Goal: Transaction & Acquisition: Obtain resource

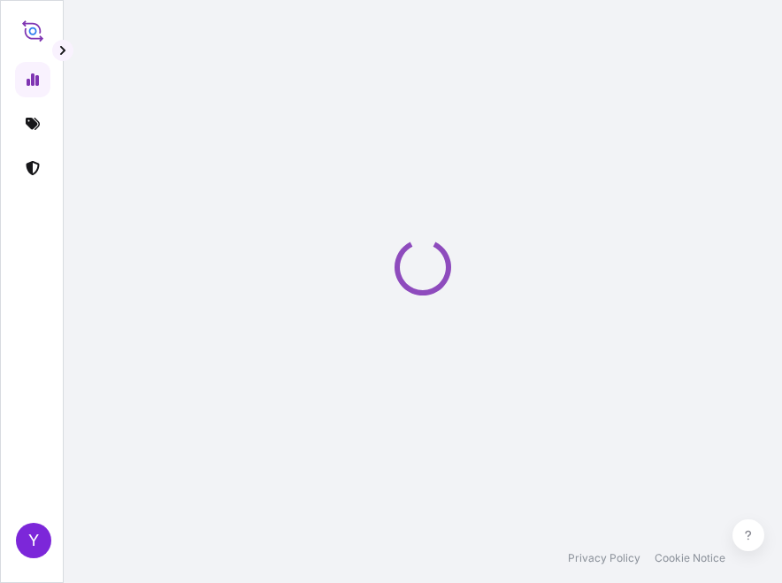
select select "2025"
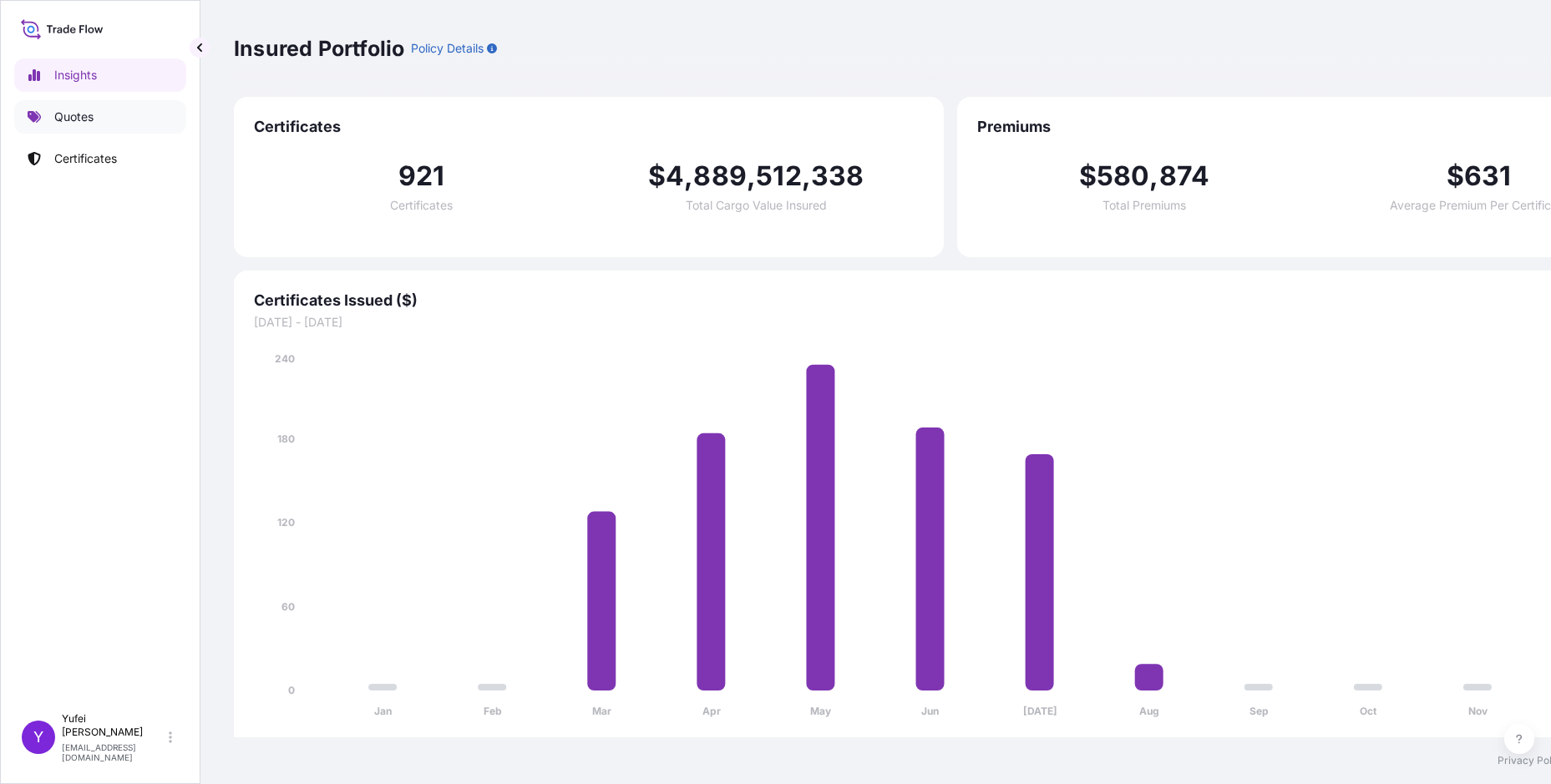
click at [77, 112] on p "Quotes" at bounding box center [75, 117] width 40 height 17
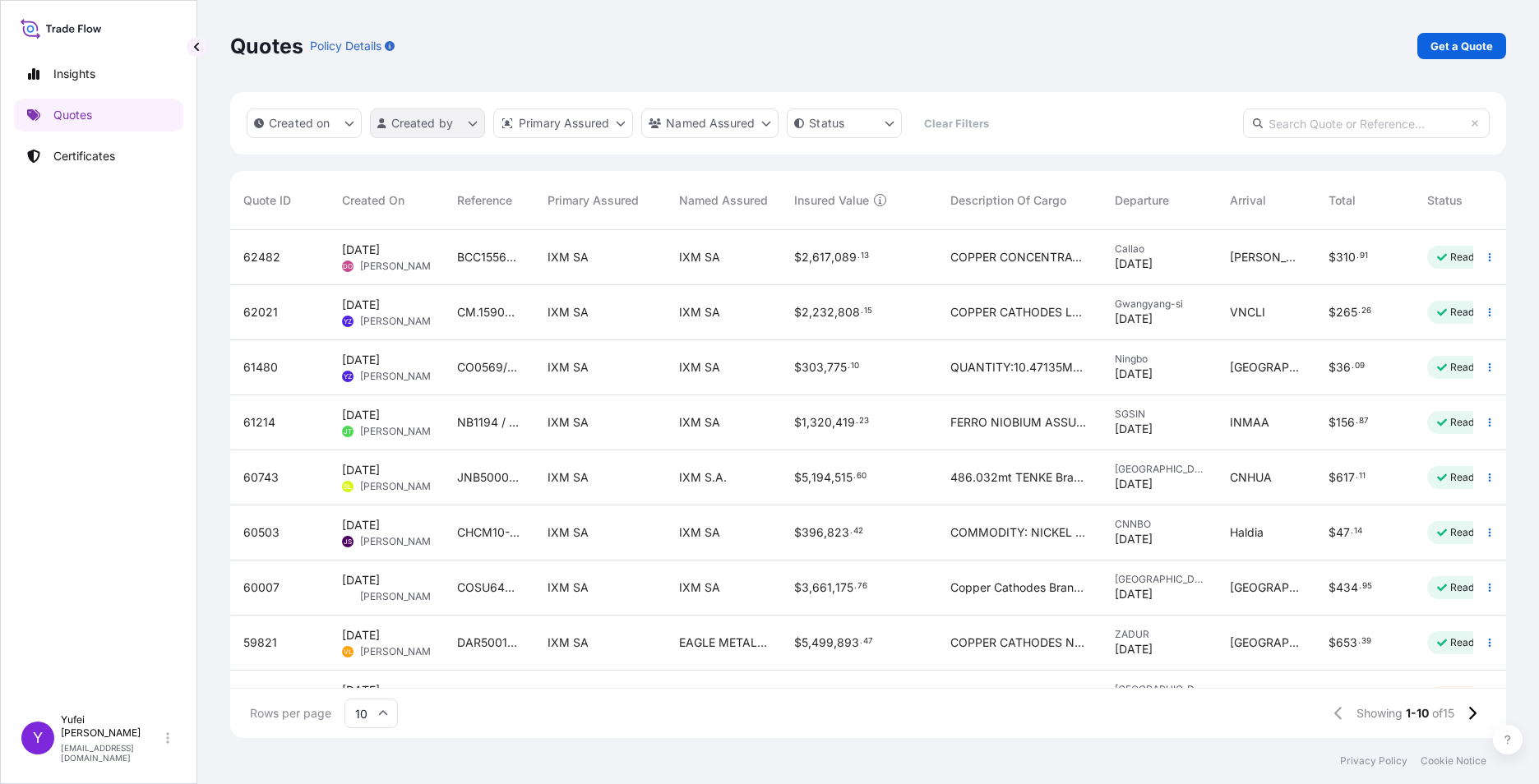
click at [414, 123] on html "Insights Quotes Certificates Y [PERSON_NAME] [PERSON_NAME][EMAIL_ADDRESS][DOMAI…" at bounding box center [770, 392] width 1539 height 784
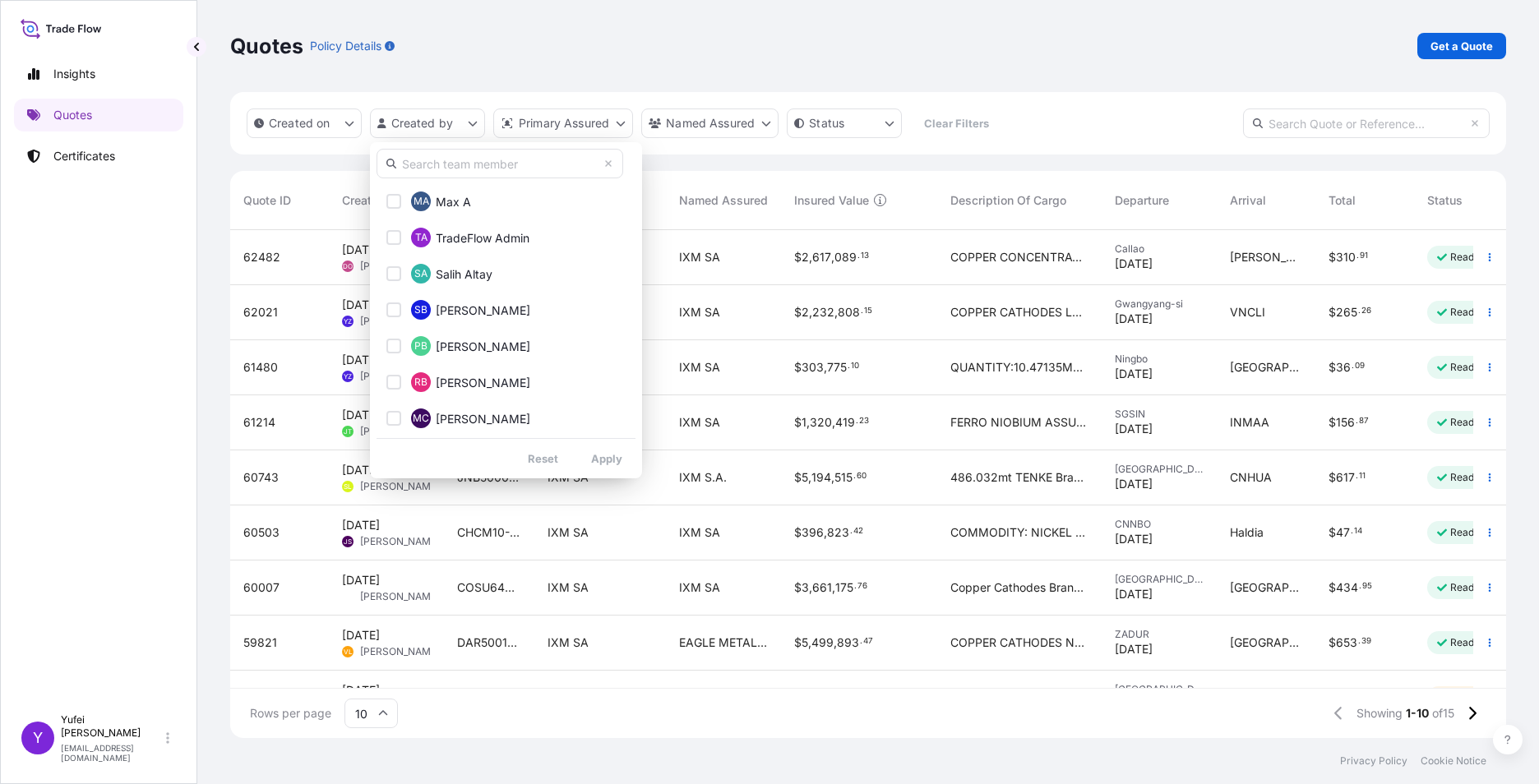
click at [468, 167] on input "text" at bounding box center [499, 163] width 246 height 30
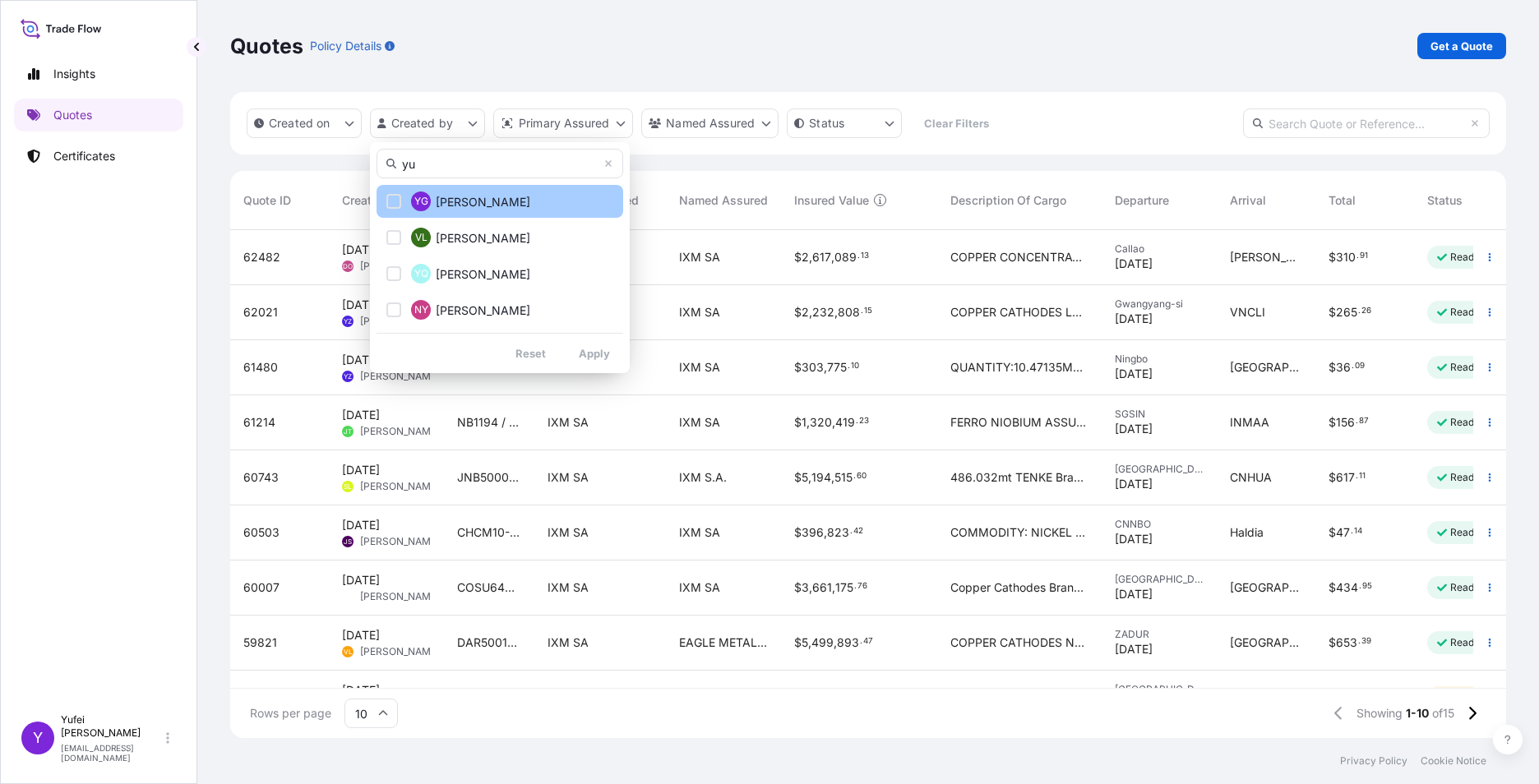
type input "yu"
click at [495, 203] on button "YG [PERSON_NAME]" at bounding box center [499, 201] width 246 height 33
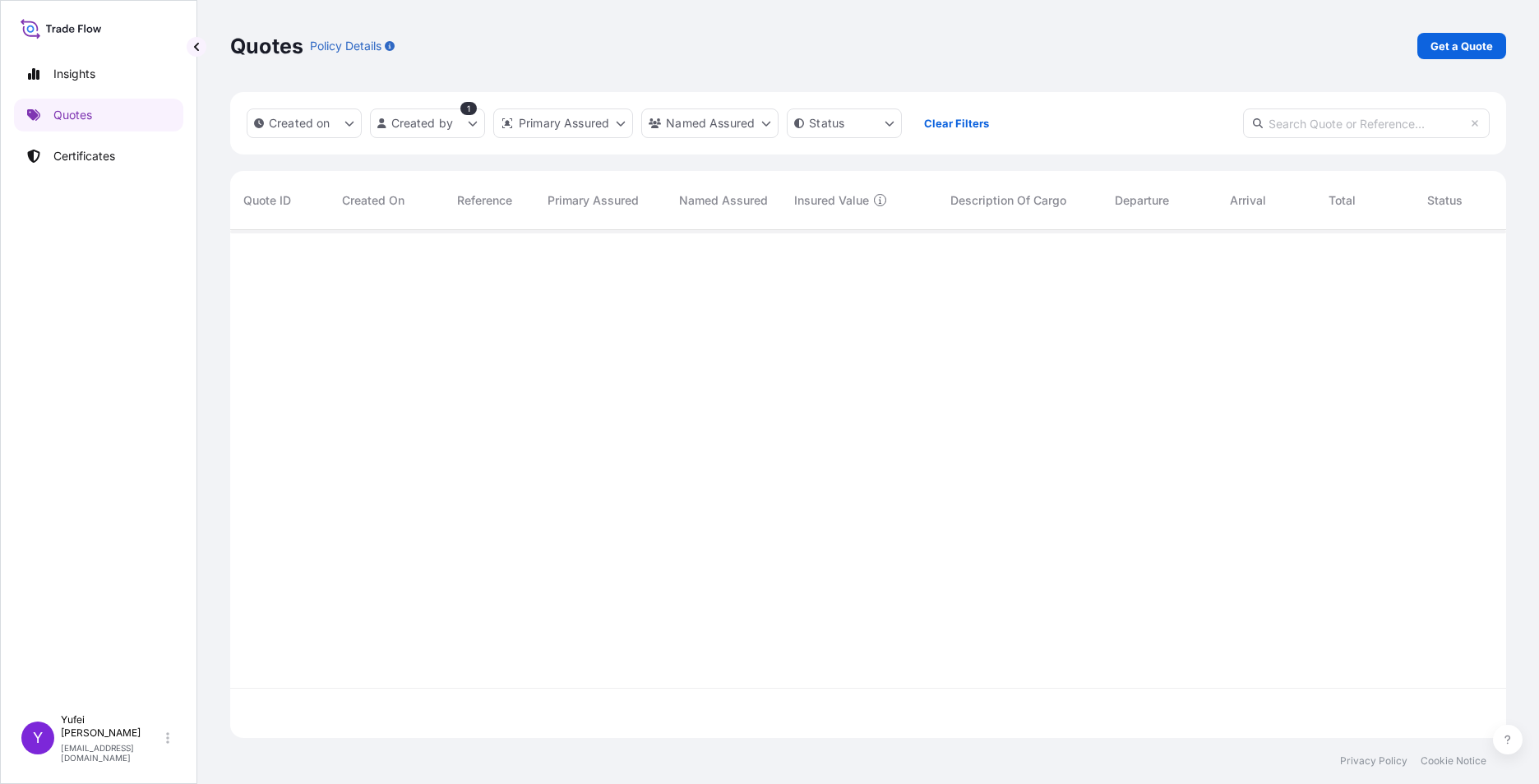
scroll to position [555, 1264]
click at [645, 450] on div at bounding box center [896, 484] width 1332 height 508
click at [57, 138] on div "Insights Quotes Certificates" at bounding box center [99, 374] width 169 height 663
click at [68, 153] on p "Certificates" at bounding box center [85, 156] width 61 height 17
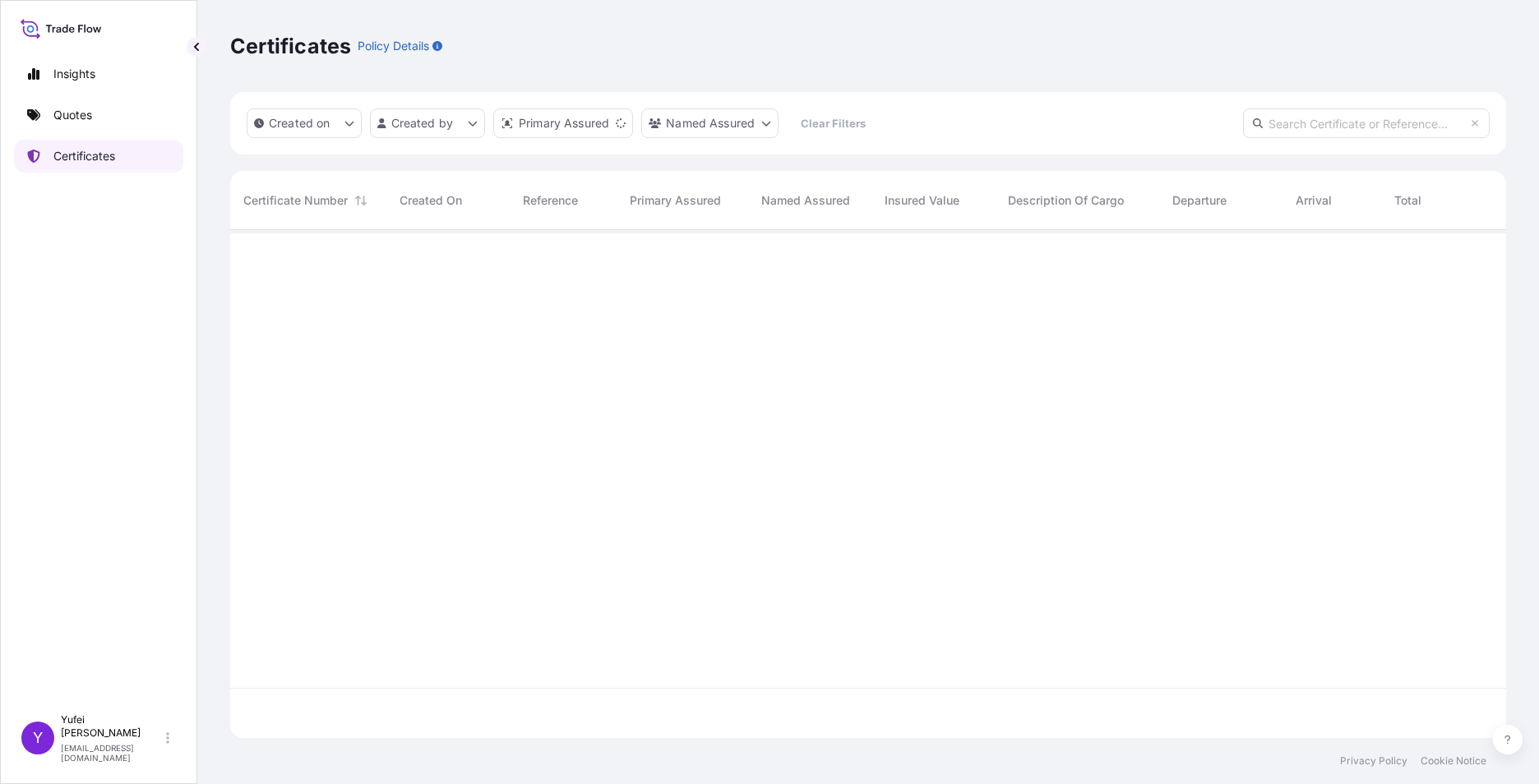
scroll to position [504, 1264]
click at [454, 128] on html "Insights Quotes Certificates Y [PERSON_NAME] [PERSON_NAME][EMAIL_ADDRESS][DOMAI…" at bounding box center [770, 392] width 1539 height 784
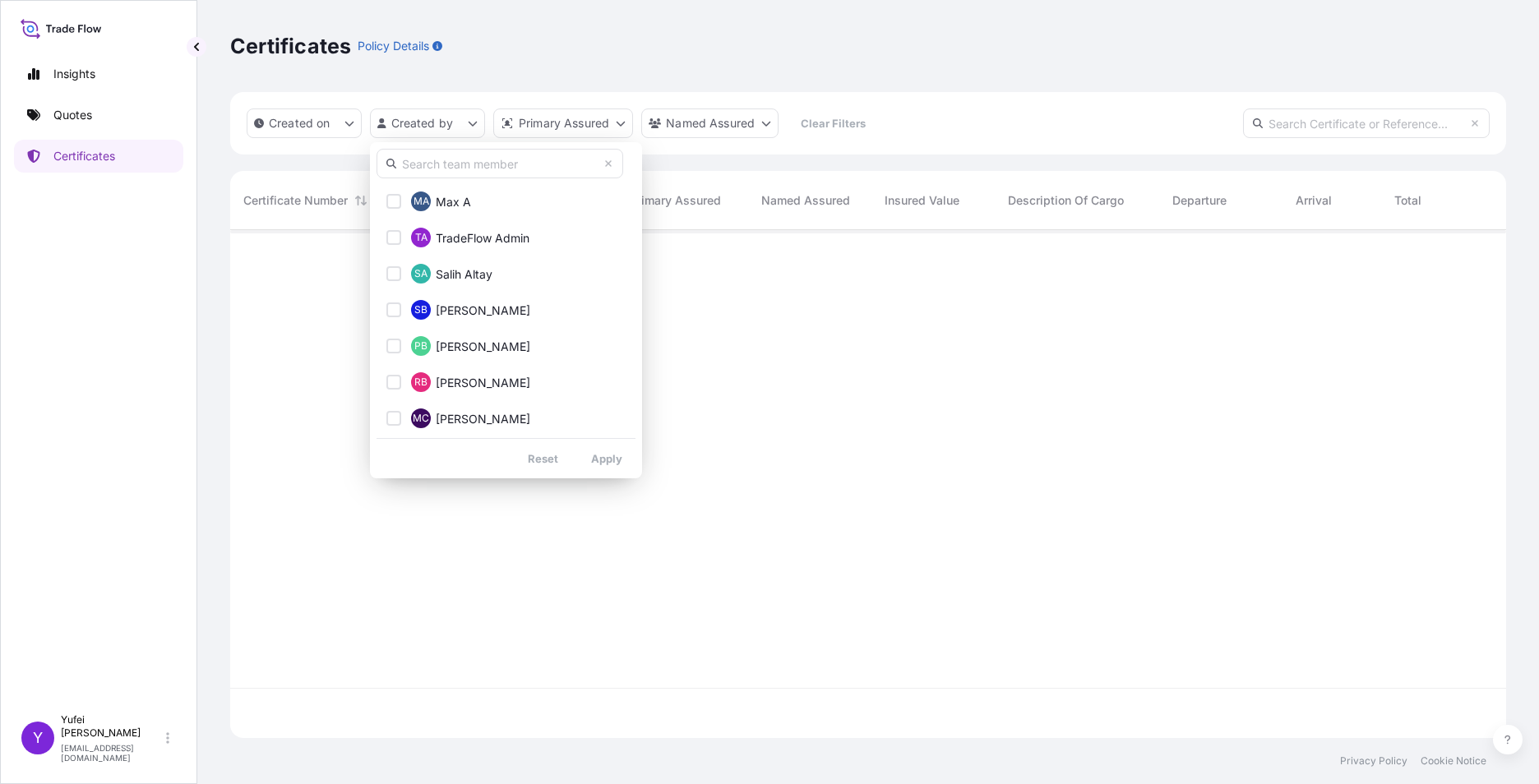
click at [456, 161] on input "text" at bounding box center [499, 163] width 246 height 30
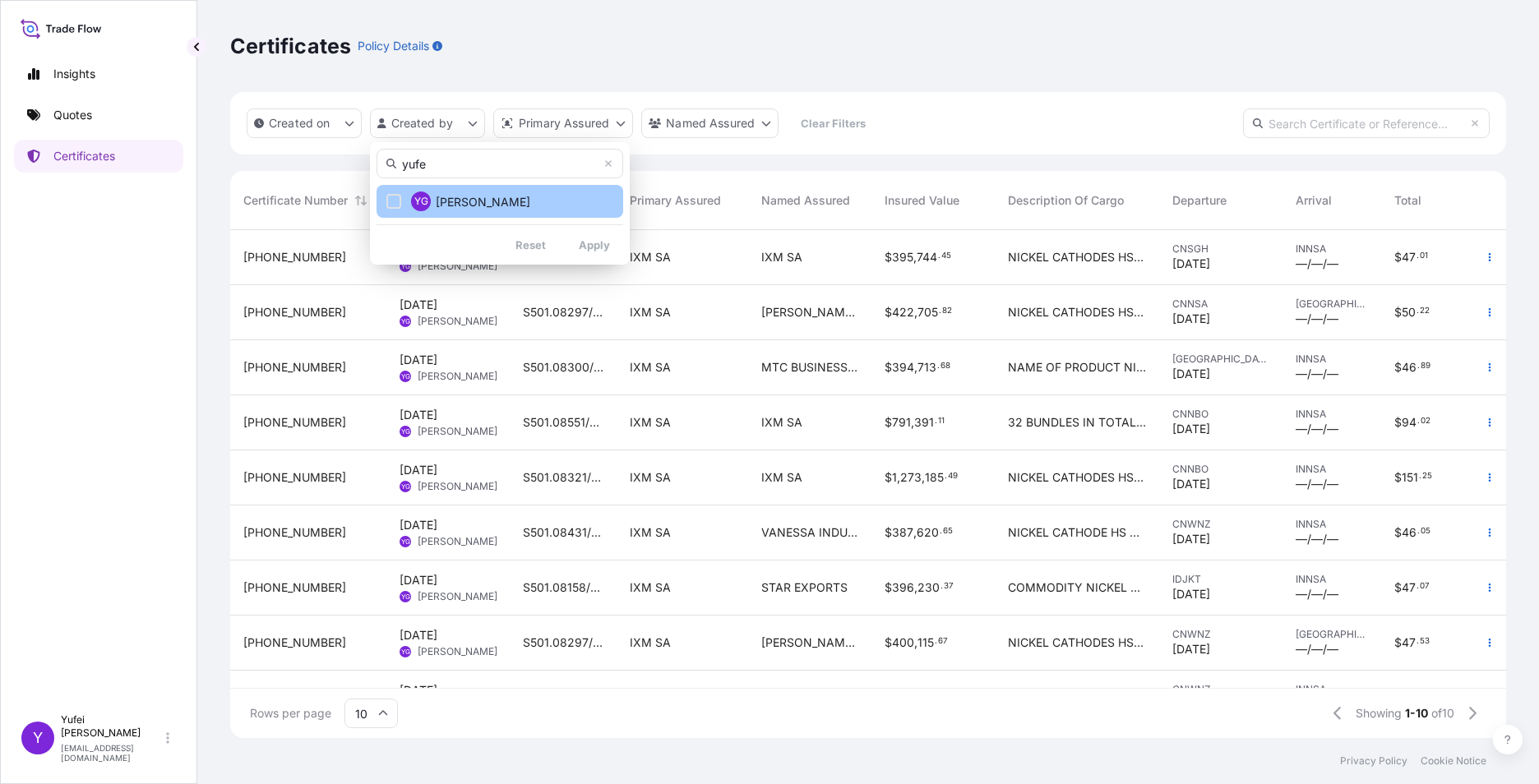
type input "yufe"
click at [470, 200] on span "[PERSON_NAME]" at bounding box center [483, 203] width 95 height 17
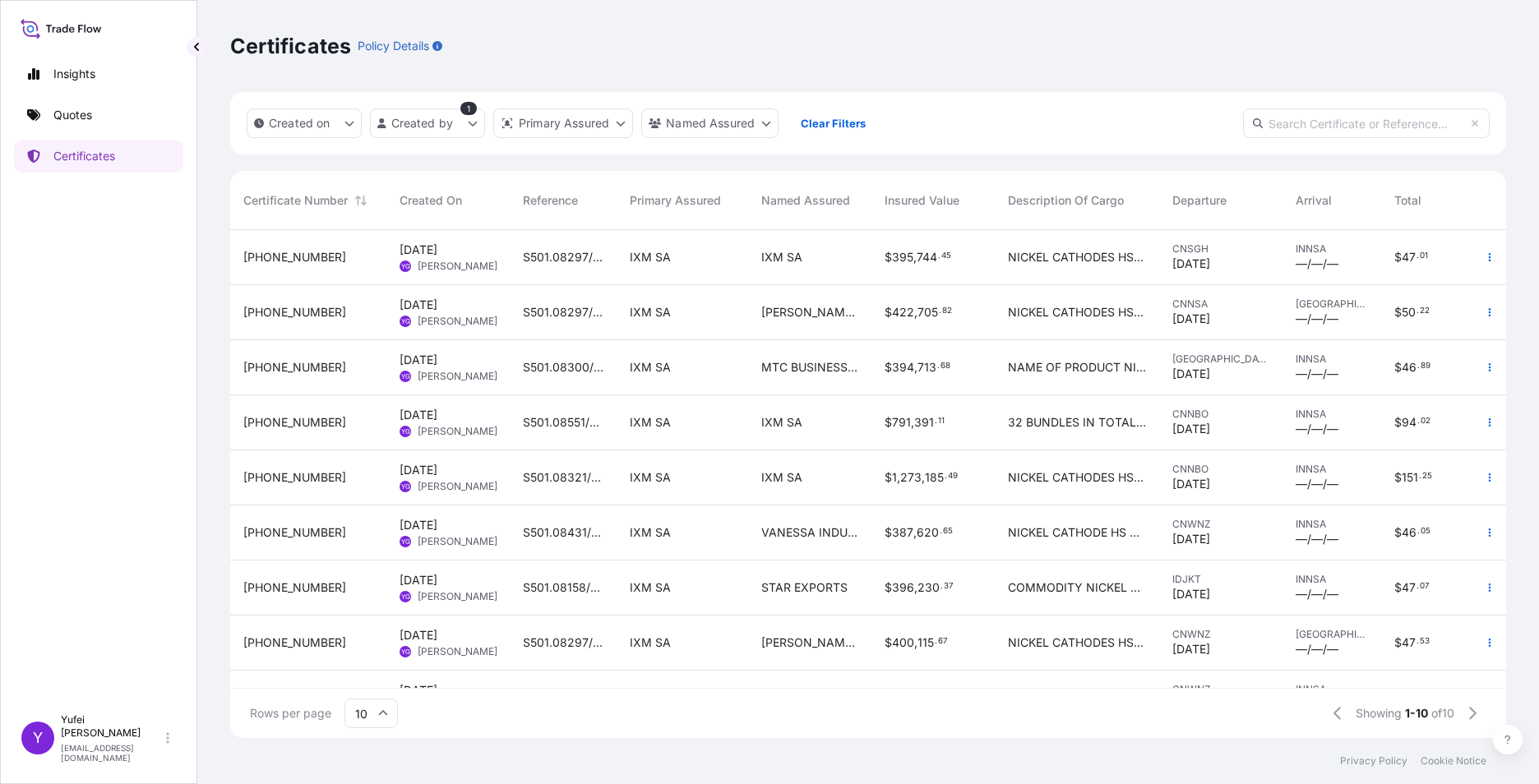
click at [628, 271] on div "IXM SA" at bounding box center [683, 257] width 132 height 55
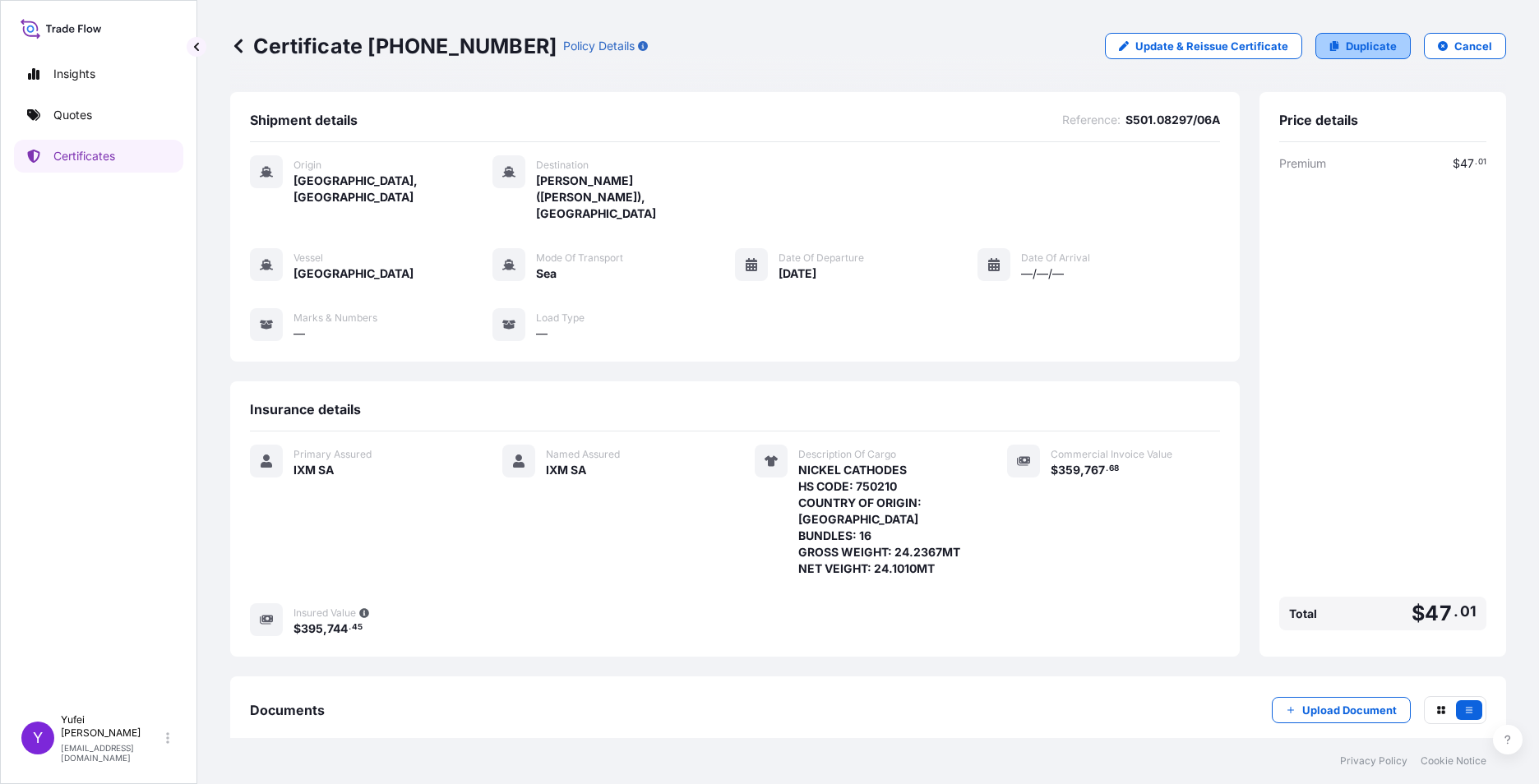
click at [726, 47] on p "Duplicate" at bounding box center [1371, 46] width 51 height 17
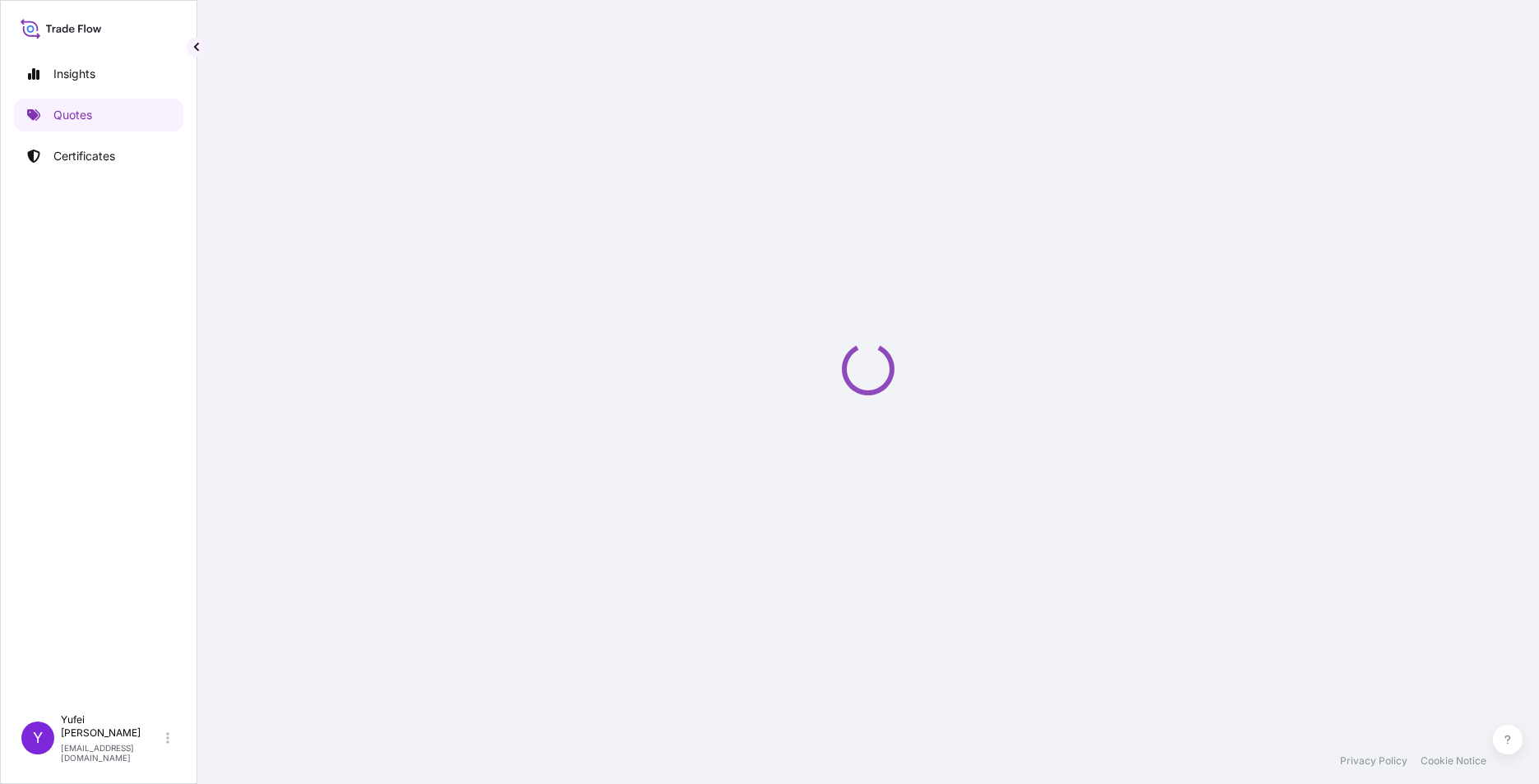
select select "Sea"
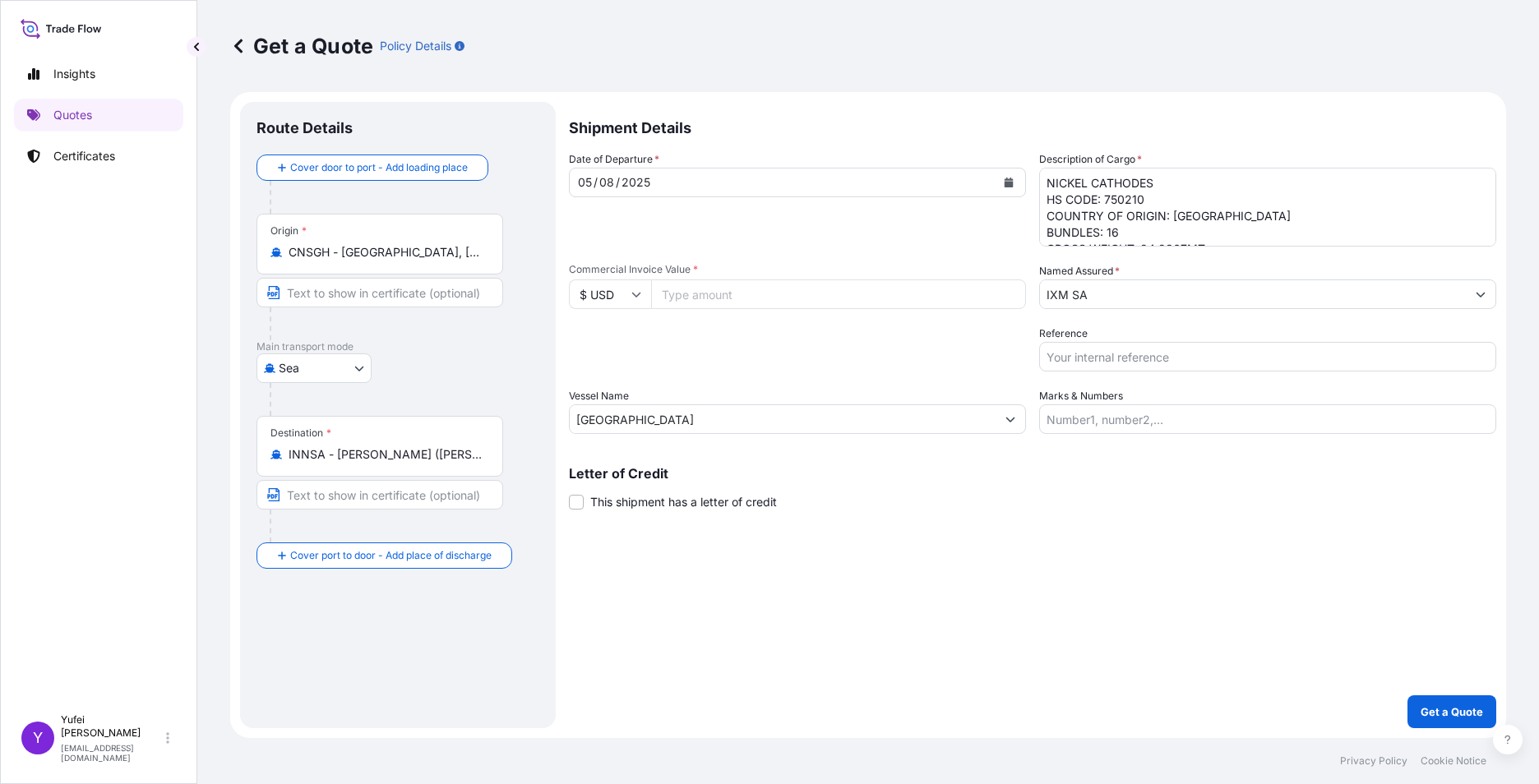
select select "31846"
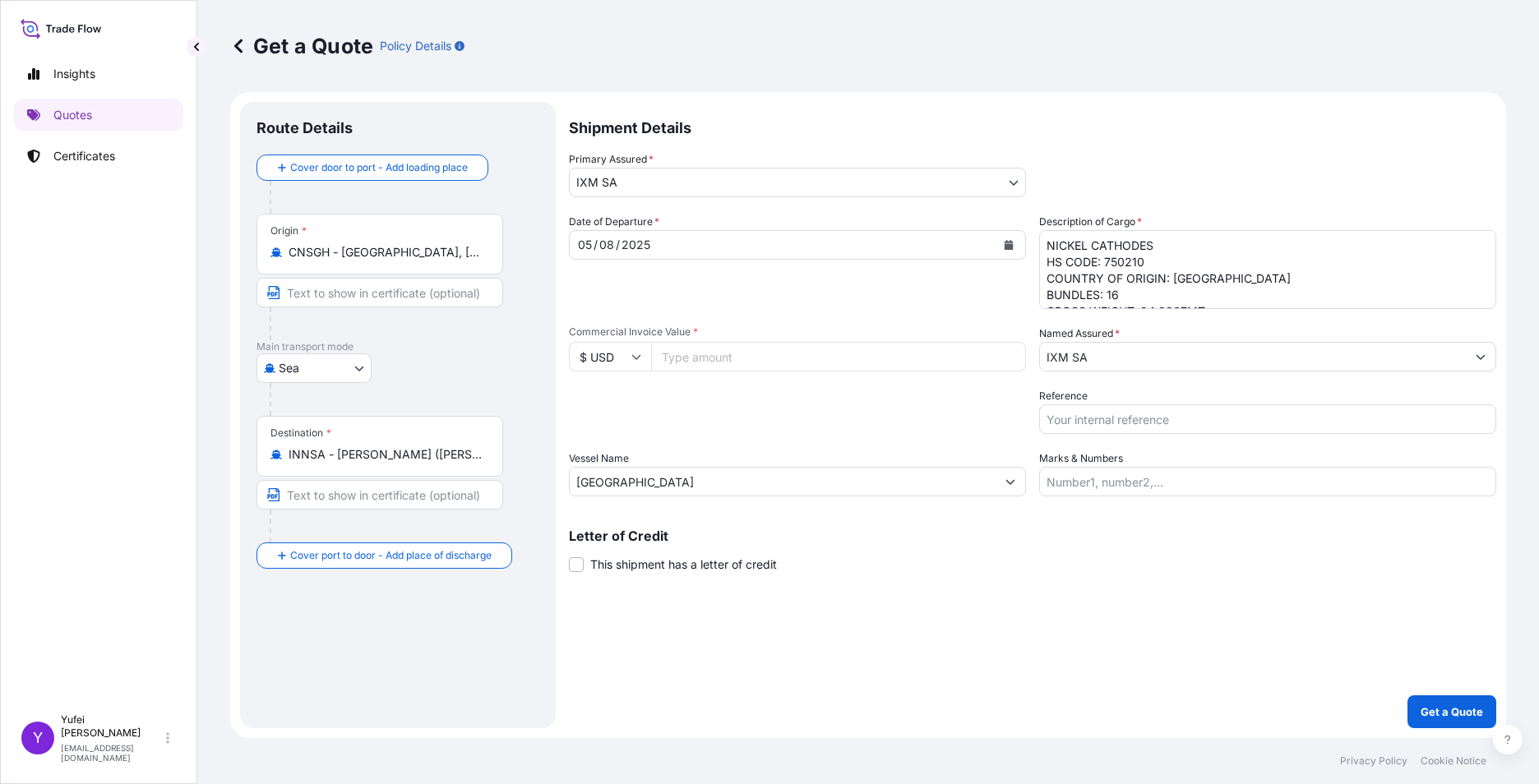
click at [256, 541] on div "Route Details Cover door to port - Add loading place Place of loading Road / [G…" at bounding box center [398, 414] width 283 height 594
drag, startPoint x: 1140, startPoint y: 279, endPoint x: 1187, endPoint y: 277, distance: 47.0
click at [726, 277] on textarea "NICKEL CATHODES HS CODE: 750210 COUNTRY OF ORIGIN: [GEOGRAPHIC_DATA] BUNDLES: 1…" at bounding box center [1268, 269] width 457 height 79
paste textarea "1482"
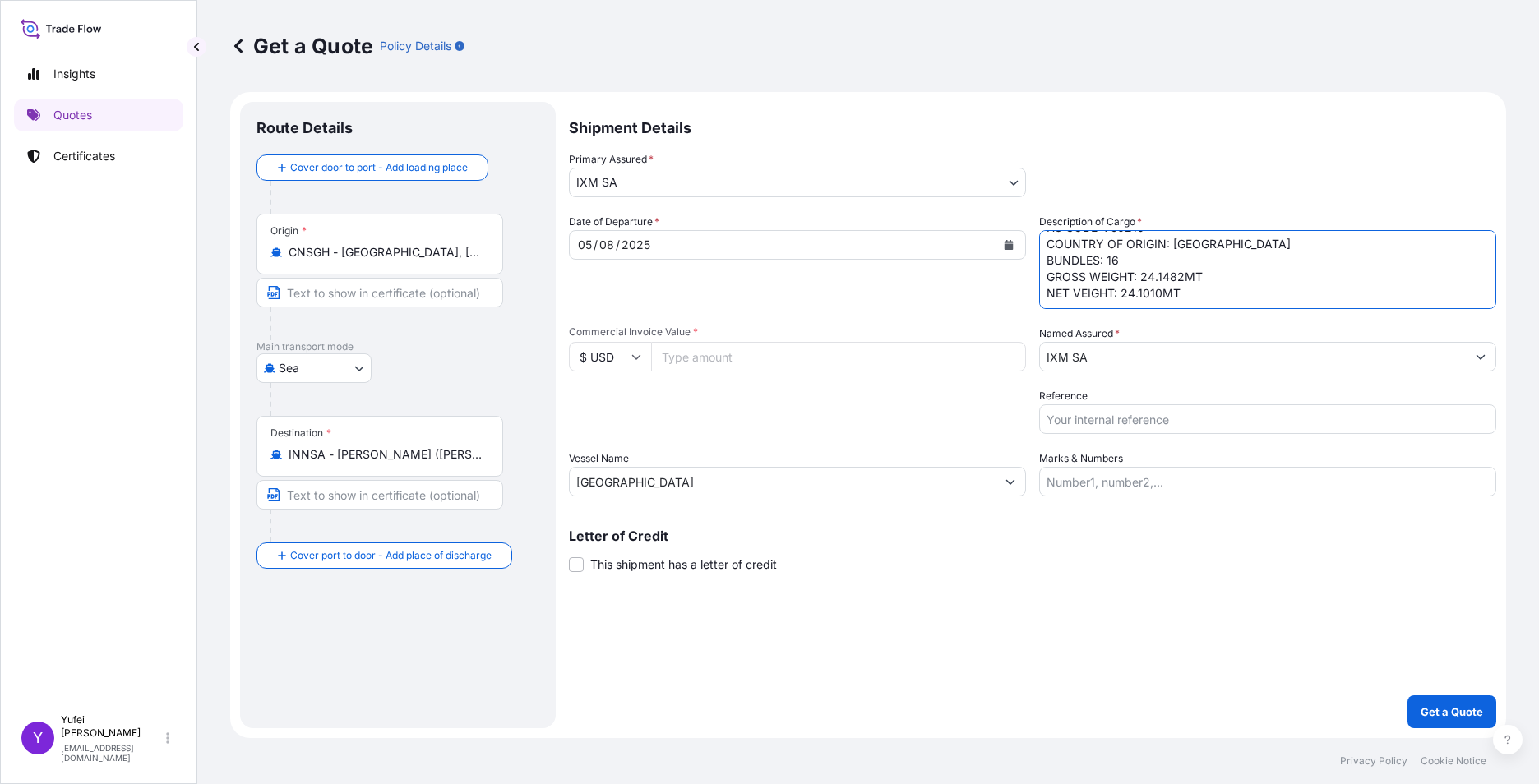
drag, startPoint x: 1124, startPoint y: 292, endPoint x: 1166, endPoint y: 294, distance: 42.0
click at [726, 294] on textarea "NICKEL CATHODES HS CODE: 750210 COUNTRY OF ORIGIN: [GEOGRAPHIC_DATA] BUNDLES: 1…" at bounding box center [1268, 269] width 457 height 79
paste textarea "0158"
type textarea "NICKEL CATHODES HS CODE: 750210 COUNTRY OF ORIGIN: [GEOGRAPHIC_DATA] BUNDLES: 1…"
click at [726, 410] on input "Reference" at bounding box center [1268, 419] width 457 height 30
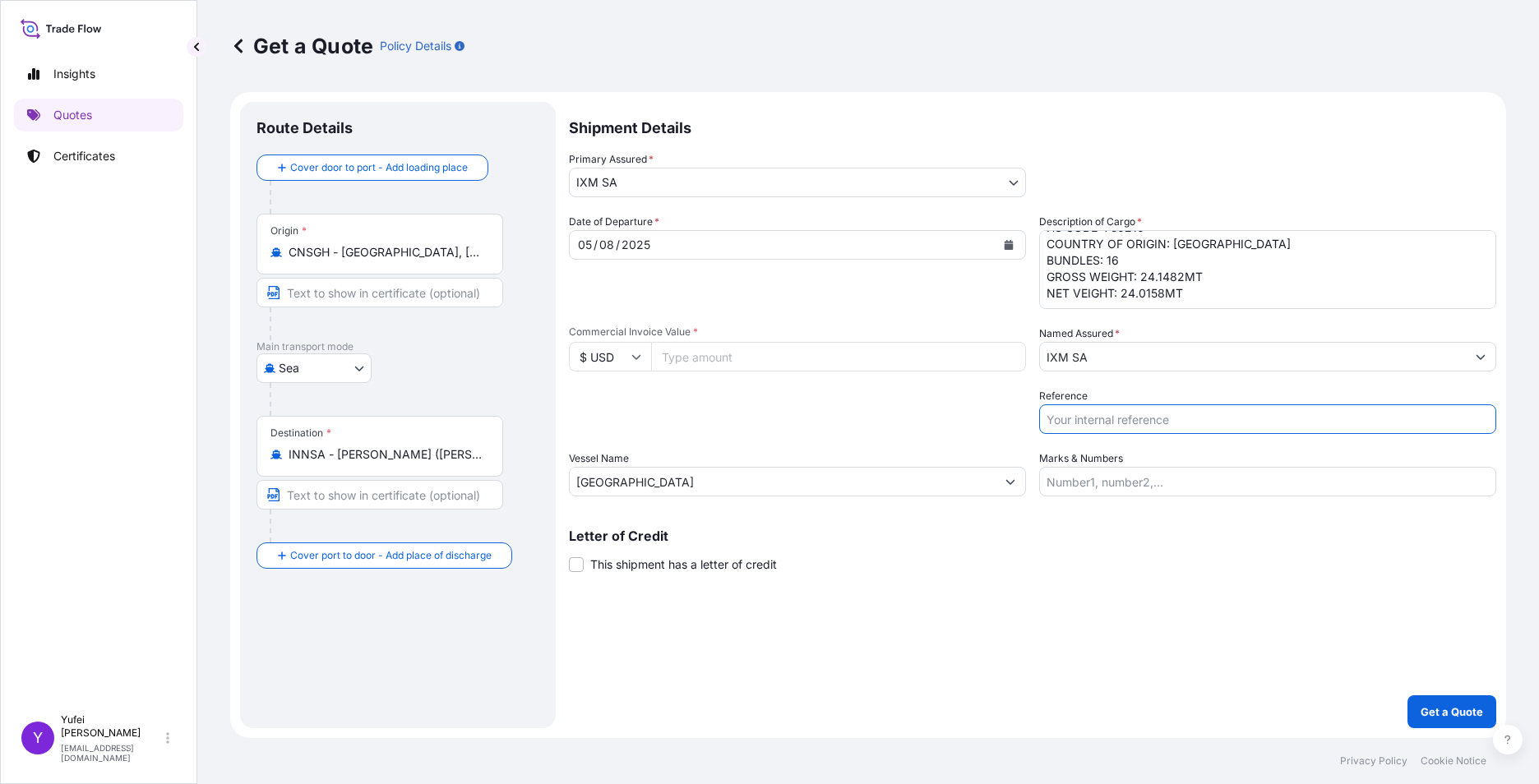
paste input "S501.08297/06B"
type input "S501.08297/06B"
click at [726, 541] on div "Shipment Details Primary Assured * IXM SA IXM SA CMOC Limited IXM Trading LLC I…" at bounding box center [1033, 415] width 927 height 626
click at [726, 357] on input "Commercial Invoice Value *" at bounding box center [838, 357] width 375 height 30
paste input "357595.26"
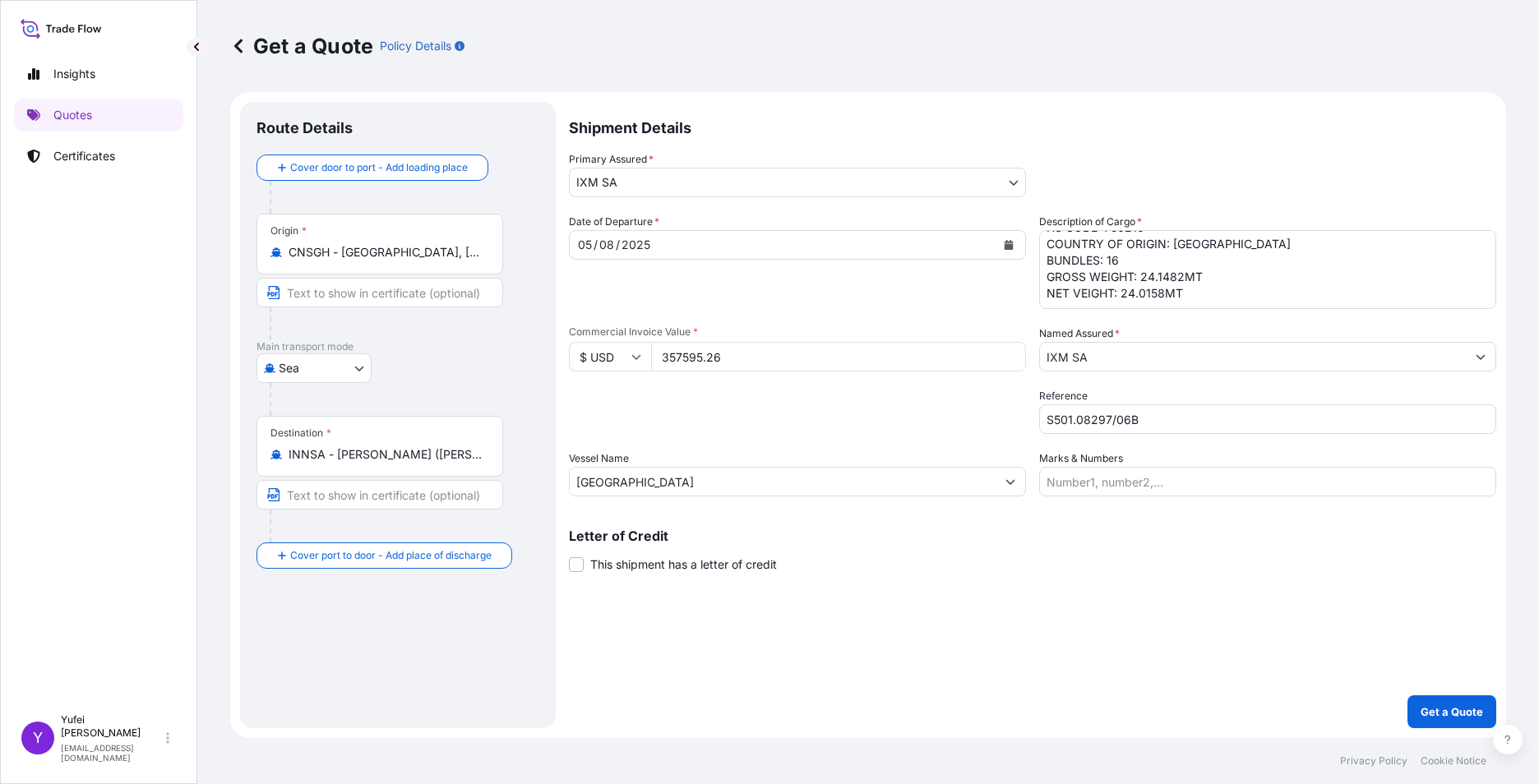
type input "357595.26"
click at [724, 412] on div "Packing Category Type to search a container mode Please select a primary mode o…" at bounding box center [797, 412] width 457 height 46
click at [726, 541] on div "Letter of Credit This shipment has a letter of credit Letter of credit * Letter…" at bounding box center [1033, 551] width 927 height 44
click at [726, 541] on p "Get a Quote" at bounding box center [1452, 712] width 62 height 17
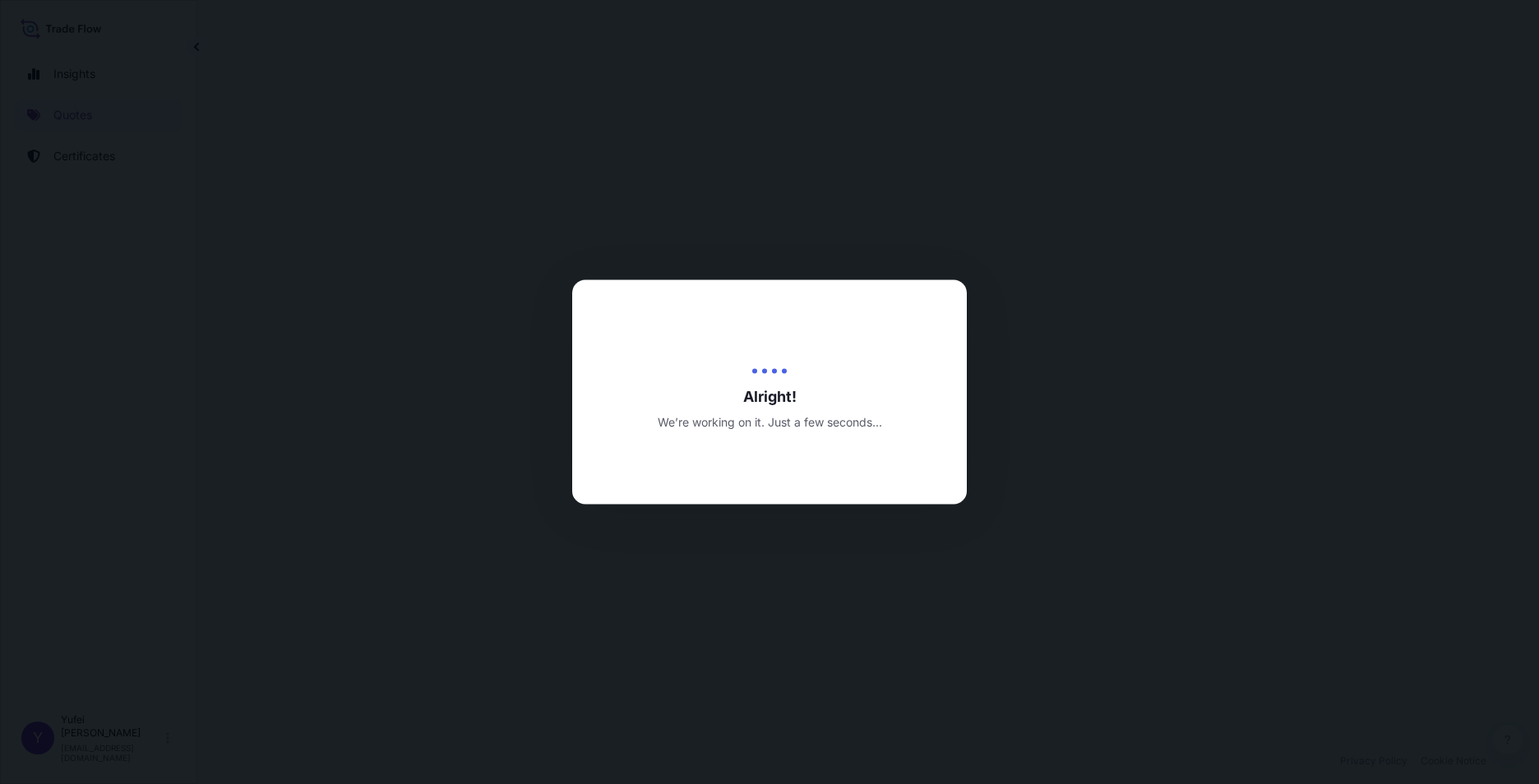
select select "Sea"
select select "31846"
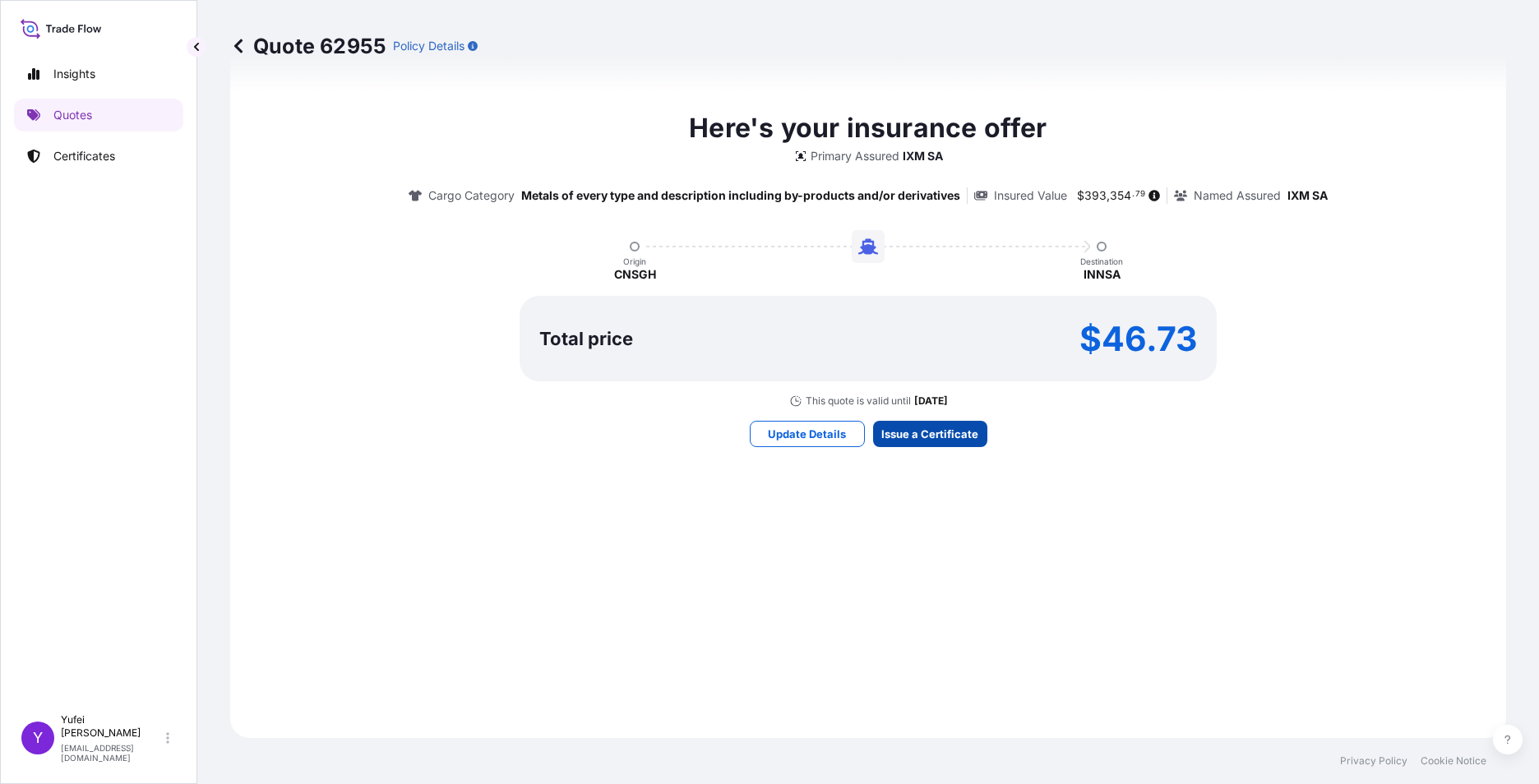
scroll to position [1690, 0]
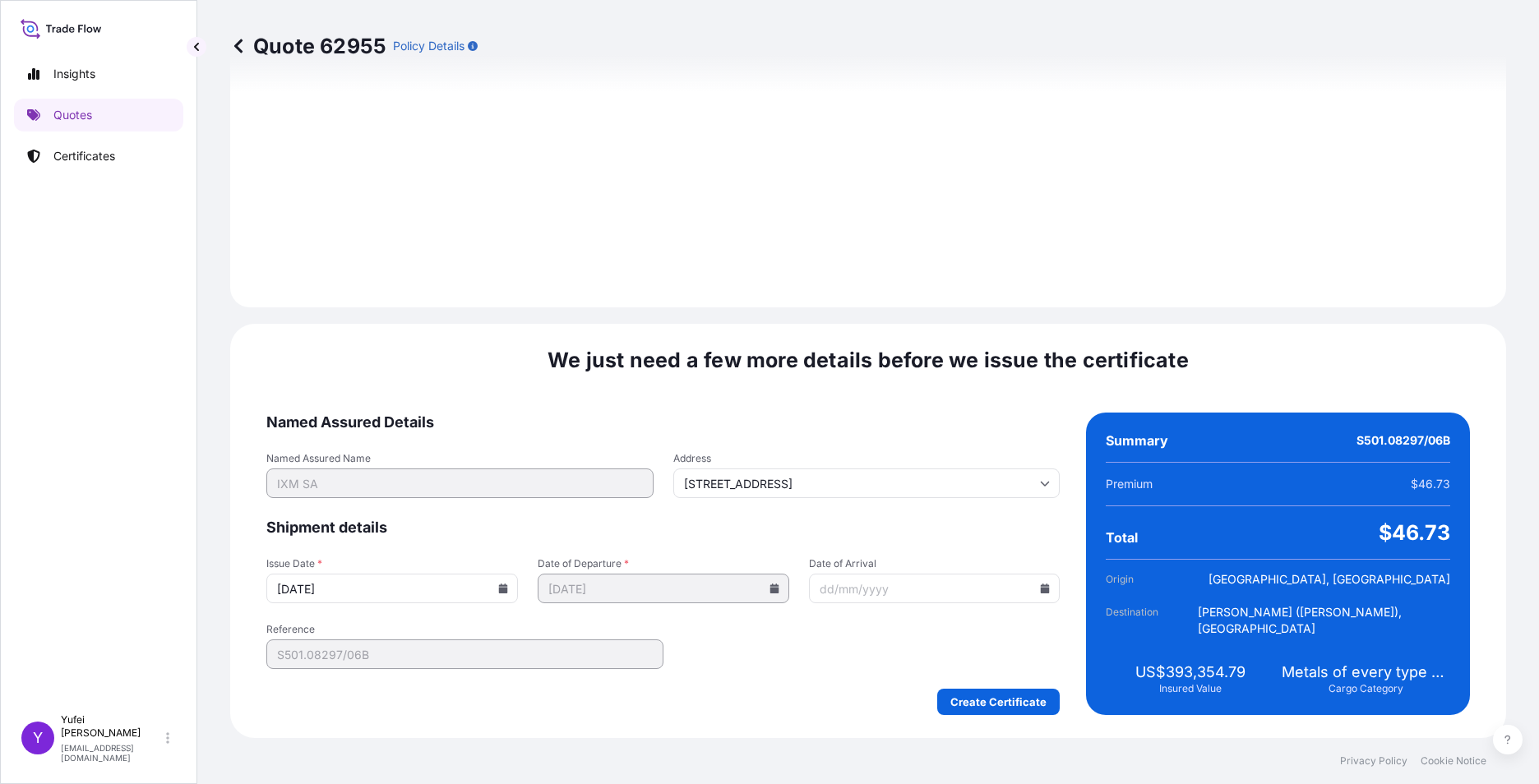
click at [499, 541] on icon at bounding box center [504, 588] width 9 height 10
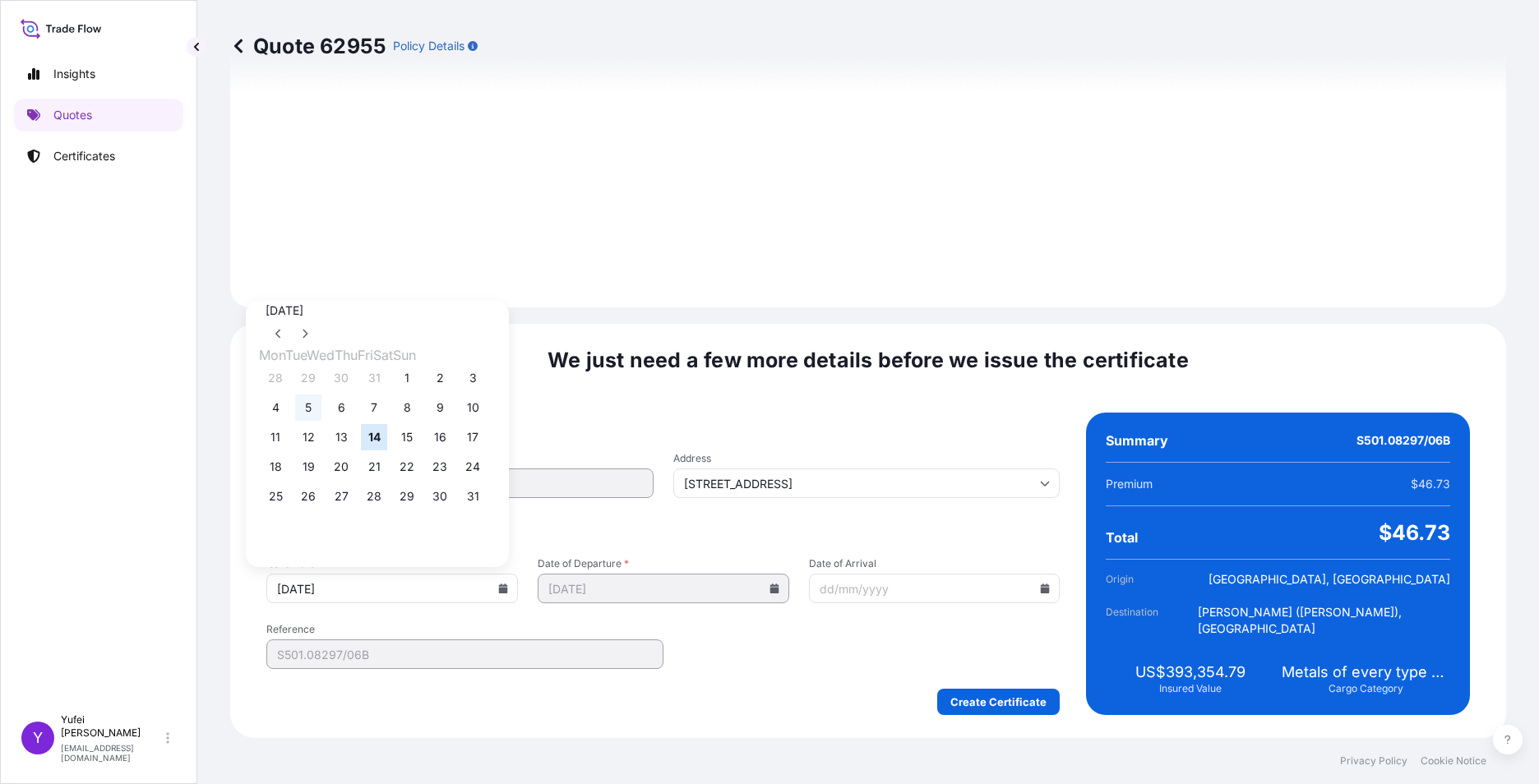
click at [309, 412] on button "5" at bounding box center [309, 408] width 26 height 26
type input "[DATE]"
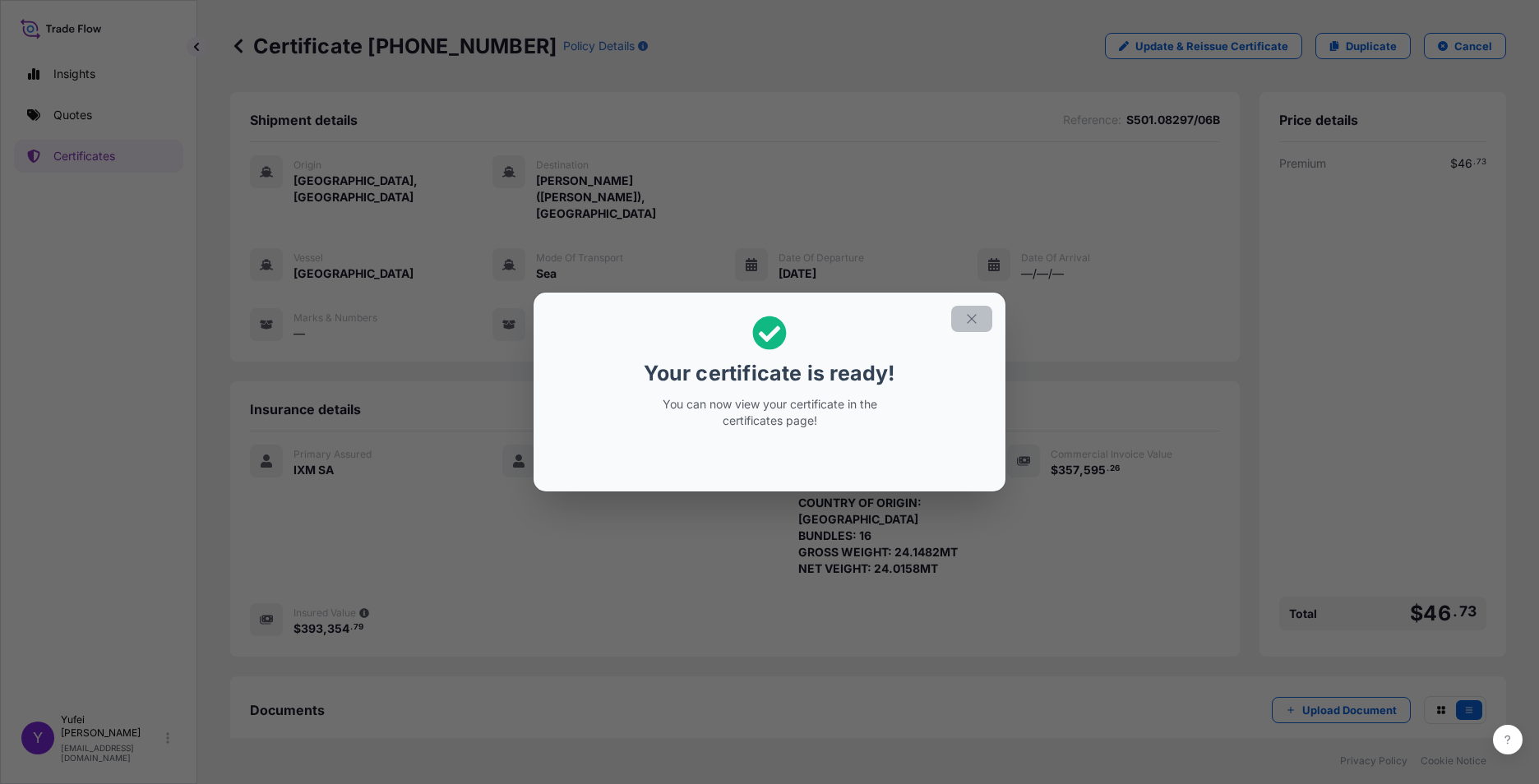
click at [726, 319] on icon "button" at bounding box center [972, 319] width 15 height 15
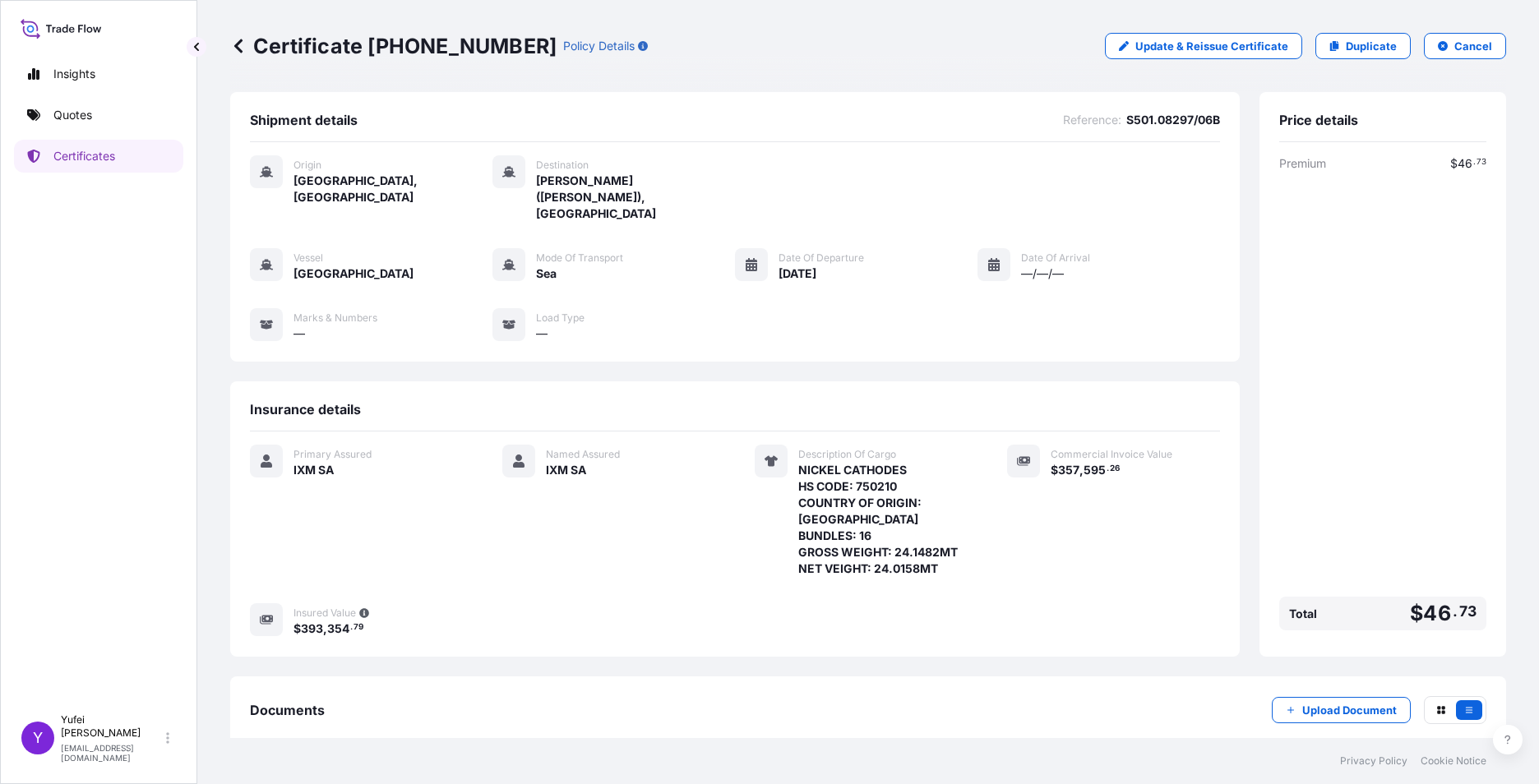
scroll to position [75, 0]
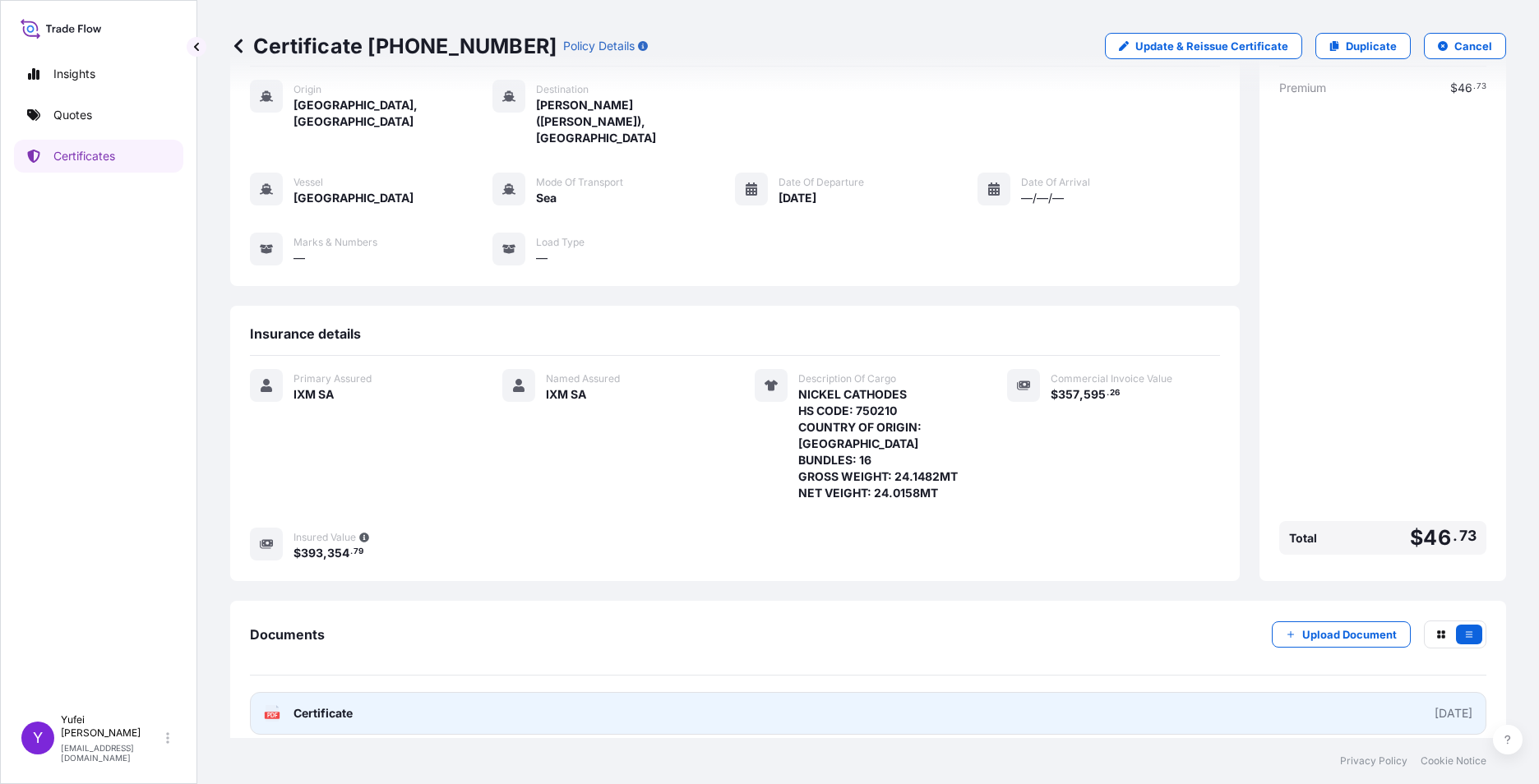
click at [607, 541] on link "PDF Certificate [DATE]" at bounding box center [868, 713] width 1237 height 43
